Goal: Information Seeking & Learning: Learn about a topic

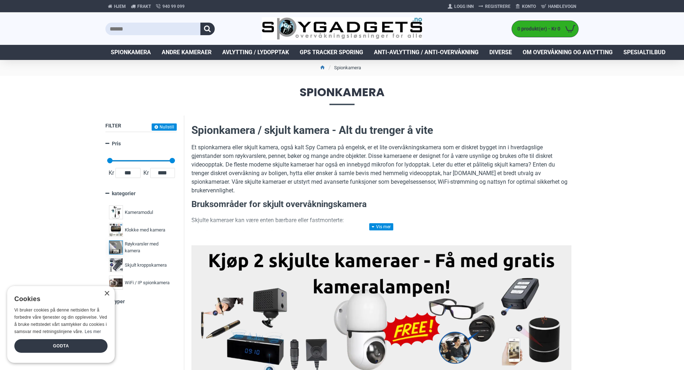
click at [144, 243] on span "Røykvarsler med kamera" at bounding box center [148, 247] width 47 height 14
click at [68, 343] on div "Godta" at bounding box center [60, 346] width 93 height 14
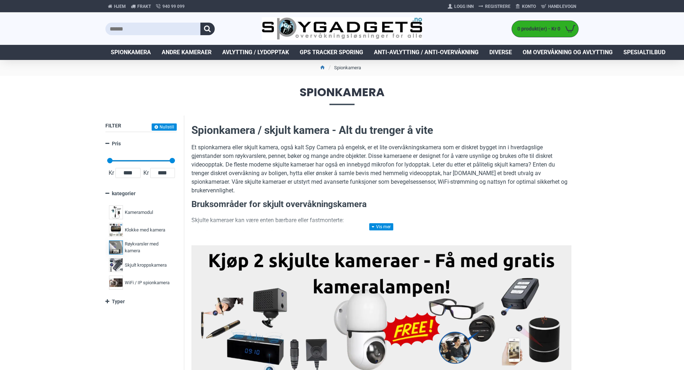
click at [136, 249] on span "Røykvarsler med kamera" at bounding box center [148, 247] width 47 height 14
click at [136, 245] on span "Røykvarsler med kamera" at bounding box center [148, 247] width 47 height 14
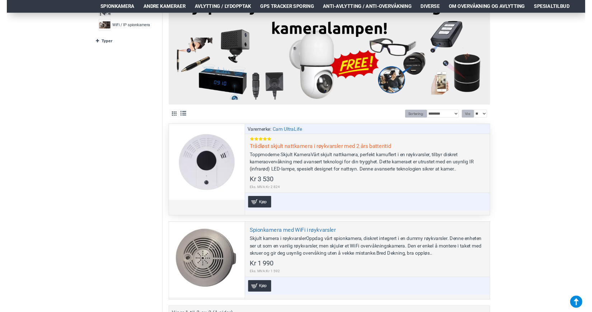
scroll to position [251, 0]
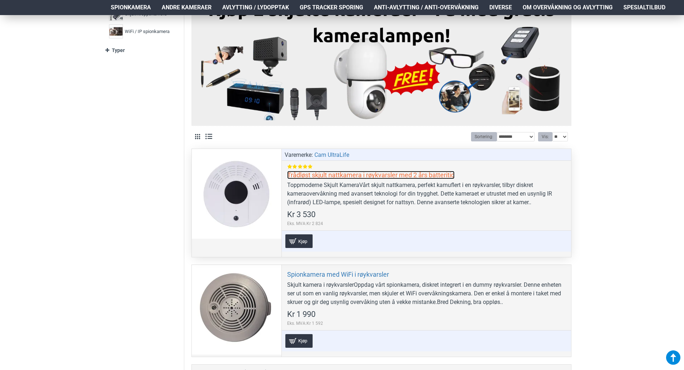
click at [425, 175] on link "Trådløst skjult nattkamera i røykvarsler med 2 års batteritid" at bounding box center [371, 175] width 168 height 8
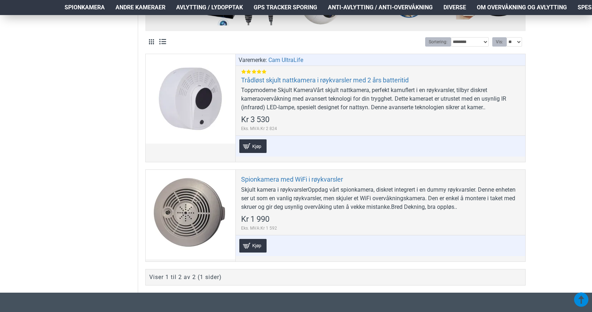
scroll to position [359, 0]
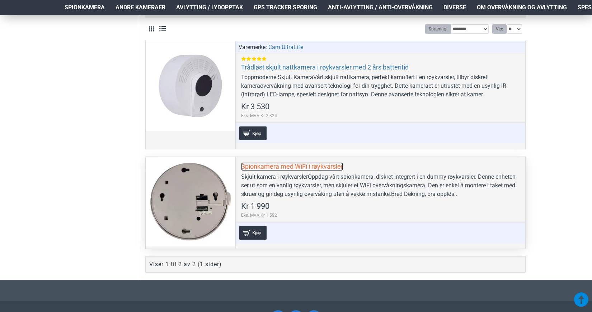
click at [264, 166] on link "Spionkamera med WiFi i røykvarsler" at bounding box center [292, 167] width 102 height 8
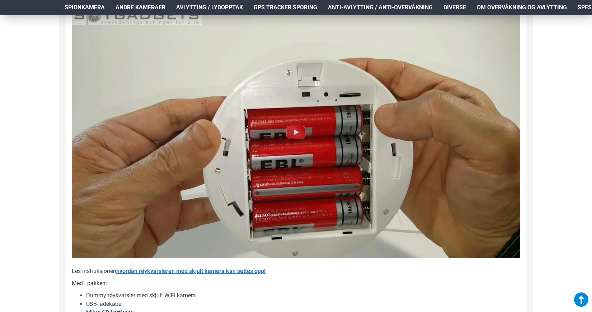
scroll to position [717, 0]
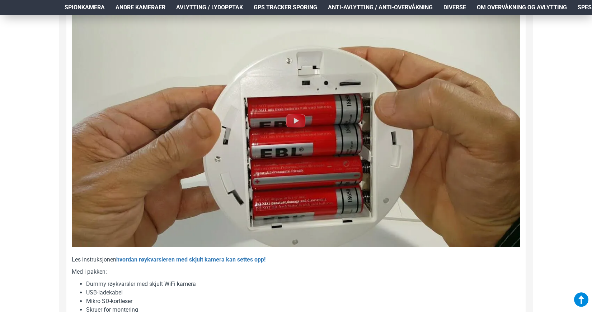
click at [295, 127] on img at bounding box center [295, 120] width 23 height 23
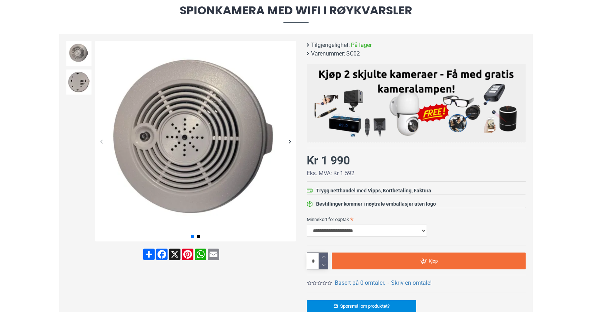
scroll to position [72, 0]
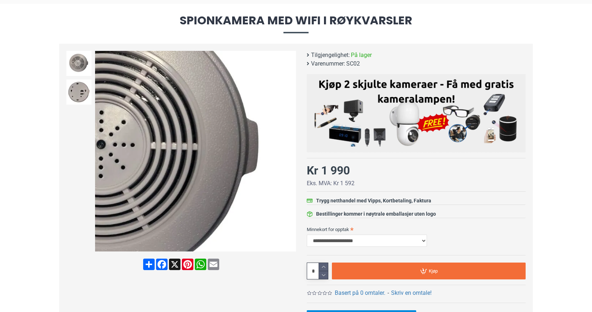
click at [291, 152] on div "Next slide" at bounding box center [289, 151] width 13 height 13
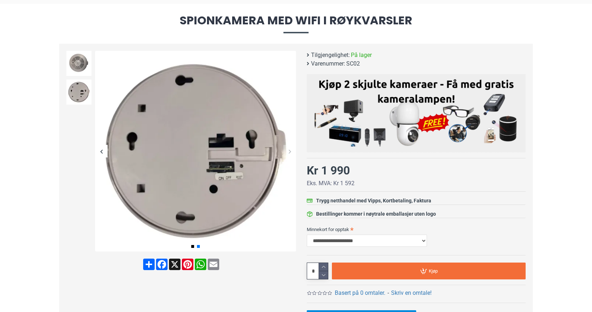
click at [289, 152] on div "Next slide" at bounding box center [289, 151] width 13 height 13
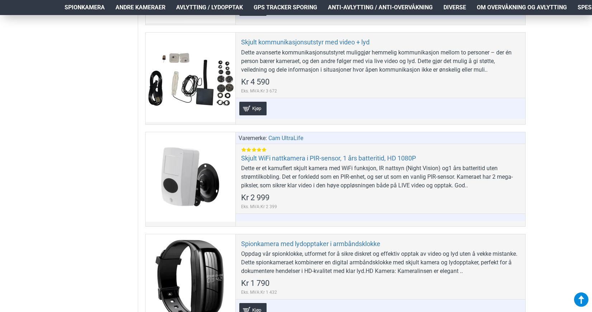
scroll to position [2404, 0]
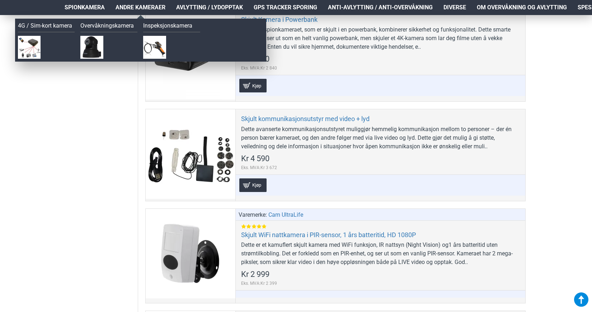
click at [132, 9] on span "Andre kameraer" at bounding box center [141, 7] width 50 height 9
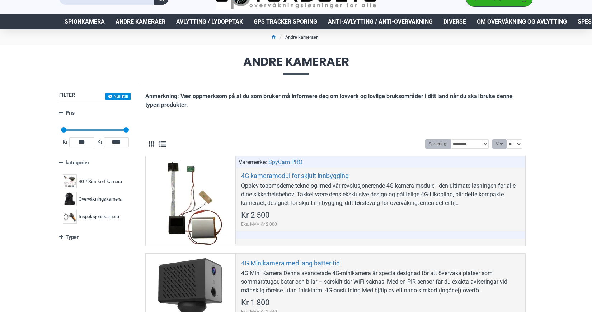
scroll to position [72, 0]
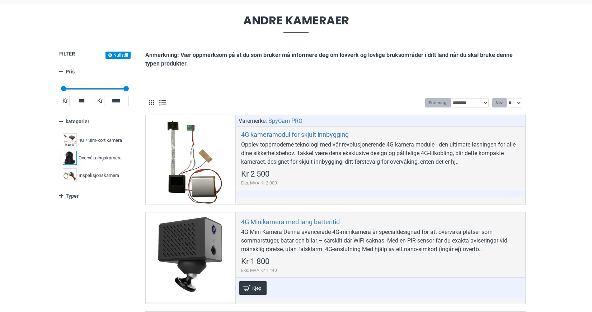
click at [90, 160] on span "Overvåkningskamera" at bounding box center [100, 158] width 43 height 7
